Goal: Transaction & Acquisition: Purchase product/service

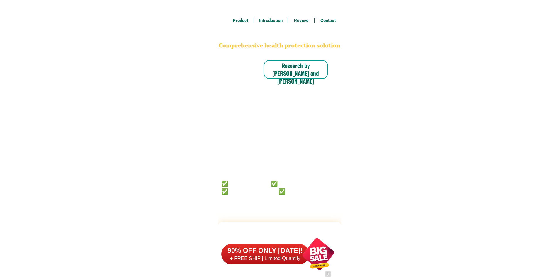
scroll to position [4560, 0]
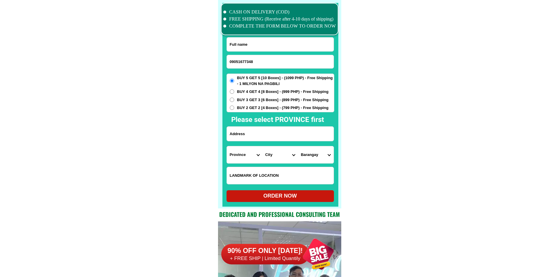
type input "09051677348"
click at [243, 45] on input "Input full_name" at bounding box center [280, 45] width 107 height 14
paste input "[PERSON_NAME]"
type input "[PERSON_NAME]"
click at [276, 134] on input "Input address" at bounding box center [280, 134] width 107 height 14
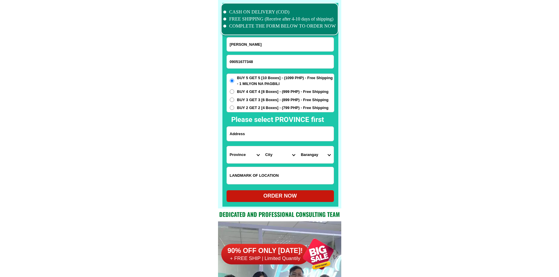
paste input "Magsaysay Misamis Oriental. Let town part of [GEOGRAPHIC_DATA]- [GEOGRAPHIC_DAT…"
type input "Magsaysay Misamis Oriental. Let town part of [GEOGRAPHIC_DATA]- [GEOGRAPHIC_DAT…"
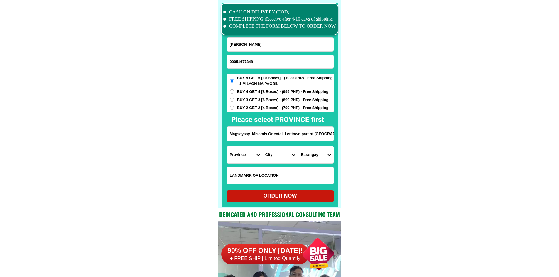
click at [234, 156] on select "Province [GEOGRAPHIC_DATA] [GEOGRAPHIC_DATA] [GEOGRAPHIC_DATA] [GEOGRAPHIC_DATA…" at bounding box center [244, 154] width 35 height 17
click at [227, 146] on select "Province [GEOGRAPHIC_DATA] [GEOGRAPHIC_DATA] [GEOGRAPHIC_DATA] [GEOGRAPHIC_DATA…" at bounding box center [244, 154] width 35 height 17
click at [254, 160] on select "Province [GEOGRAPHIC_DATA] [GEOGRAPHIC_DATA] [GEOGRAPHIC_DATA] [GEOGRAPHIC_DATA…" at bounding box center [244, 154] width 35 height 17
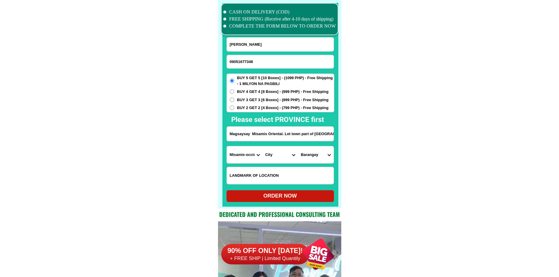
select select "63_386"
click at [278, 158] on select "City Alubijid [GEOGRAPHIC_DATA] [GEOGRAPHIC_DATA] [GEOGRAPHIC_DATA] [GEOGRAPHIC…" at bounding box center [279, 154] width 35 height 17
select select "63_3867036"
drag, startPoint x: 433, startPoint y: 158, endPoint x: 423, endPoint y: 158, distance: 10.6
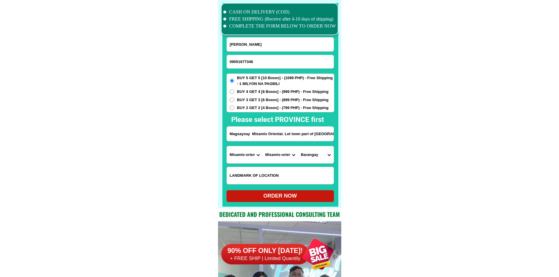
drag, startPoint x: 317, startPoint y: 135, endPoint x: 354, endPoint y: 143, distance: 38.0
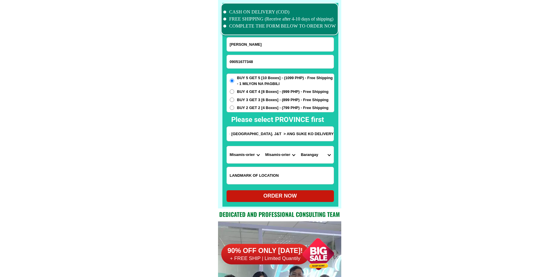
scroll to position [0, 0]
click at [309, 162] on select "Barangay Abunda [PERSON_NAME] Cabantian Cabubuhan Candiis [PERSON_NAME] Damayuh…" at bounding box center [315, 154] width 35 height 17
select select "63_3867036441"
click at [292, 200] on div "ORDER NOW" at bounding box center [279, 196] width 107 height 12
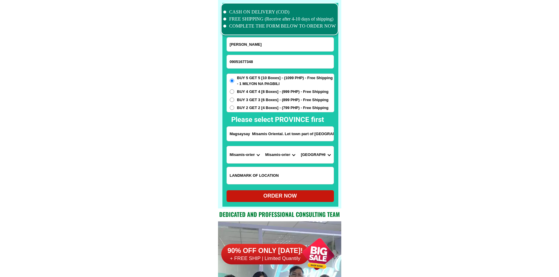
radio input "true"
